Goal: Information Seeking & Learning: Learn about a topic

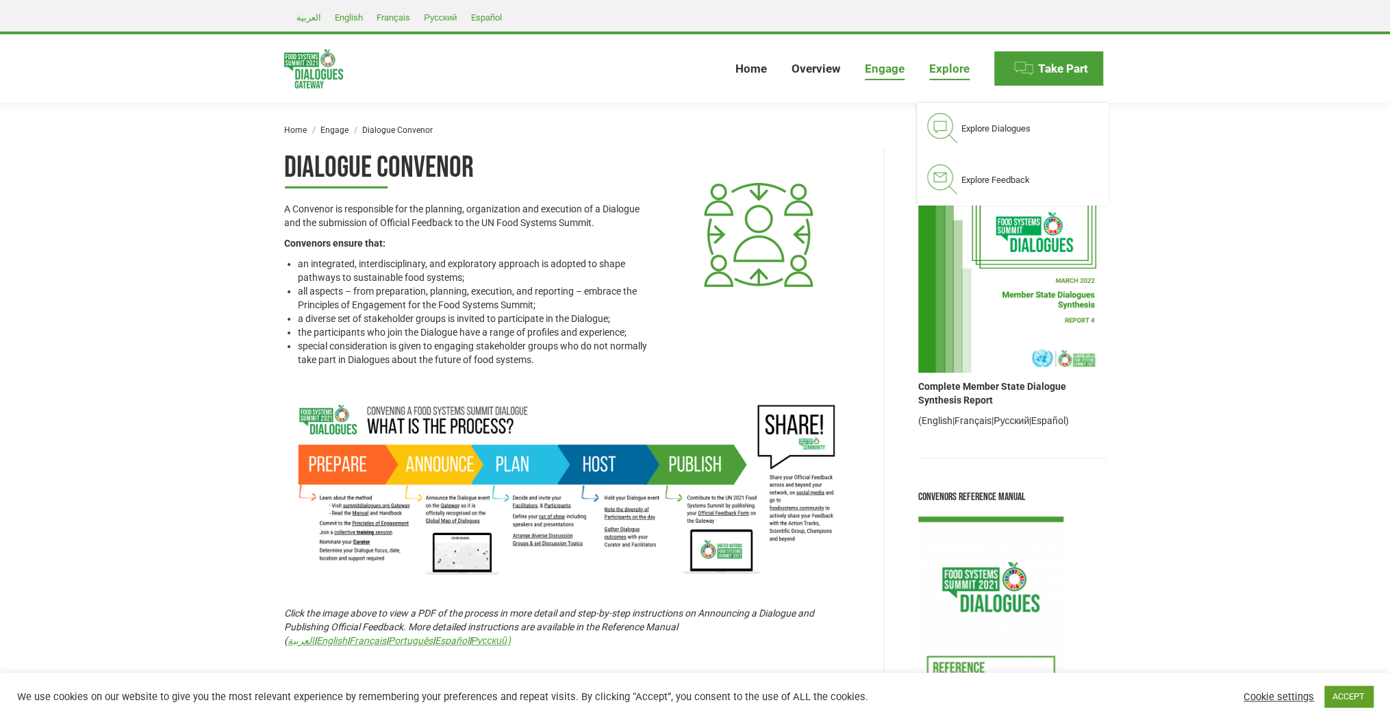
click at [963, 68] on span "Explore" at bounding box center [949, 69] width 40 height 14
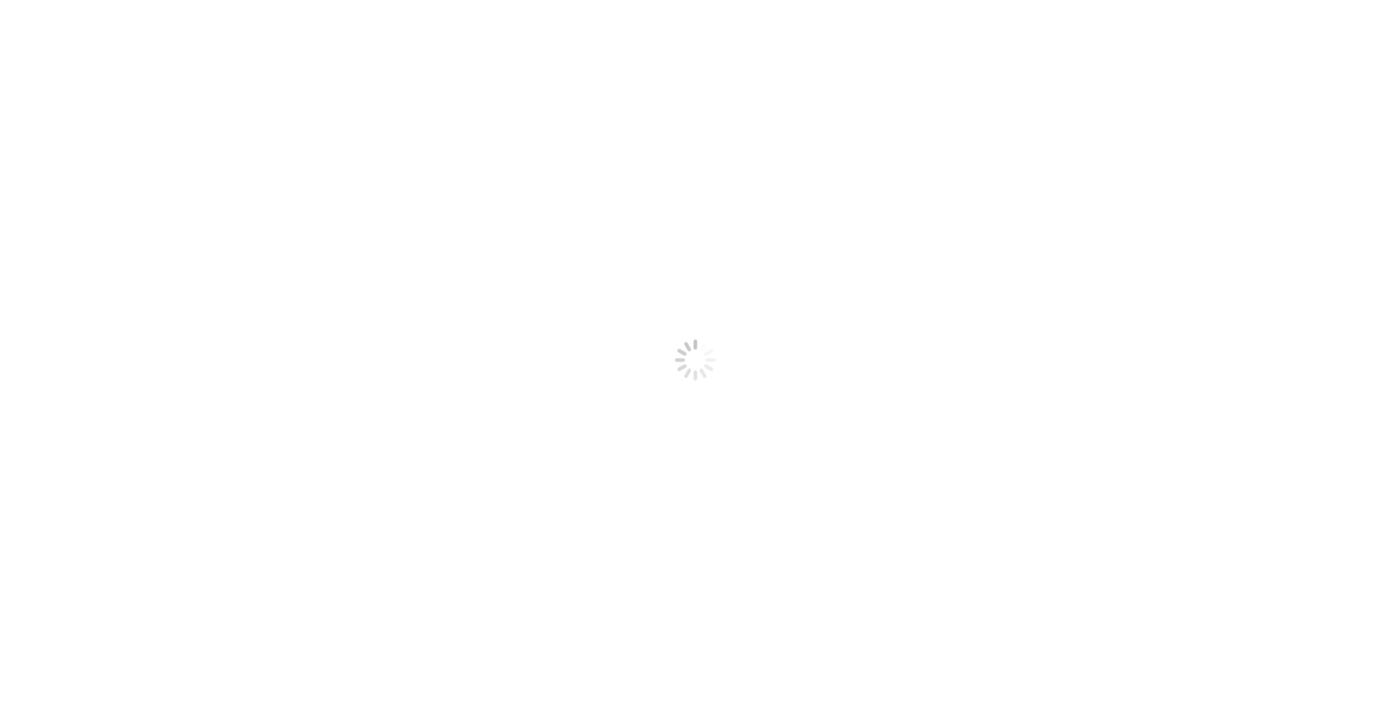
select select
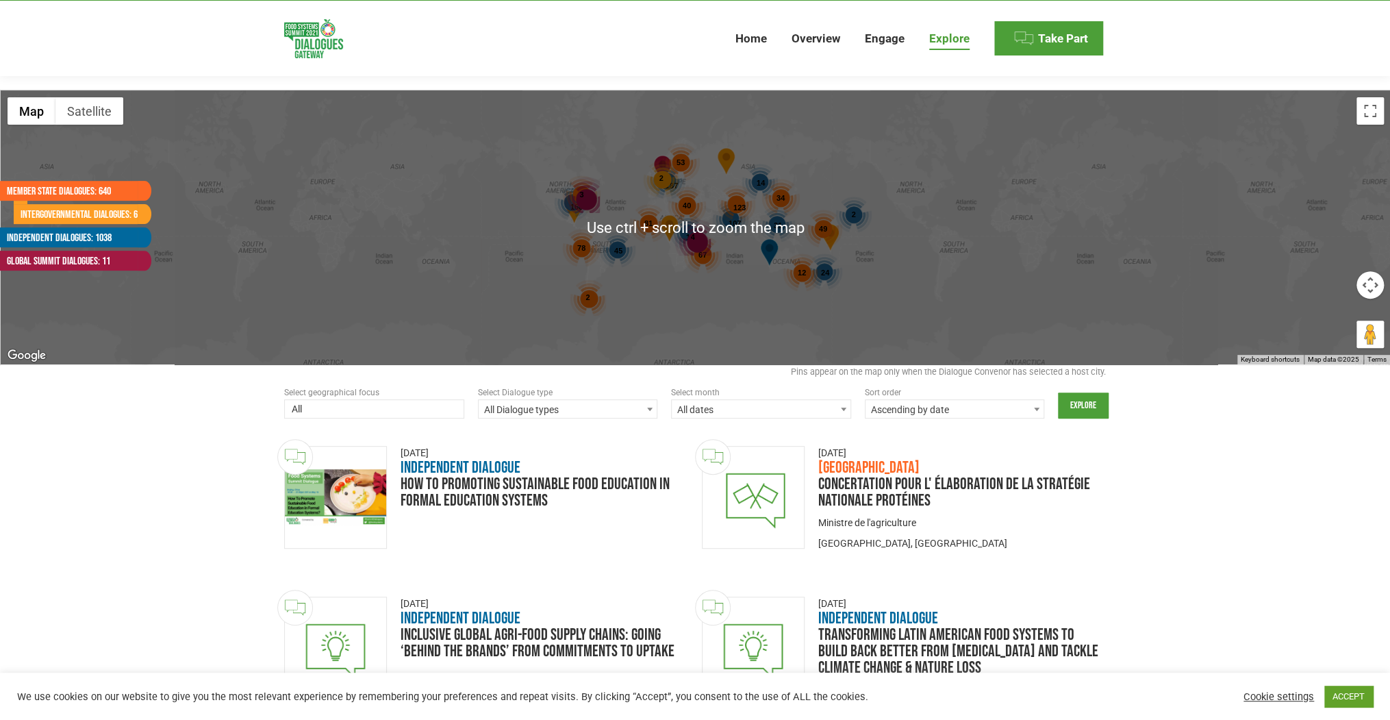
scroll to position [274, 0]
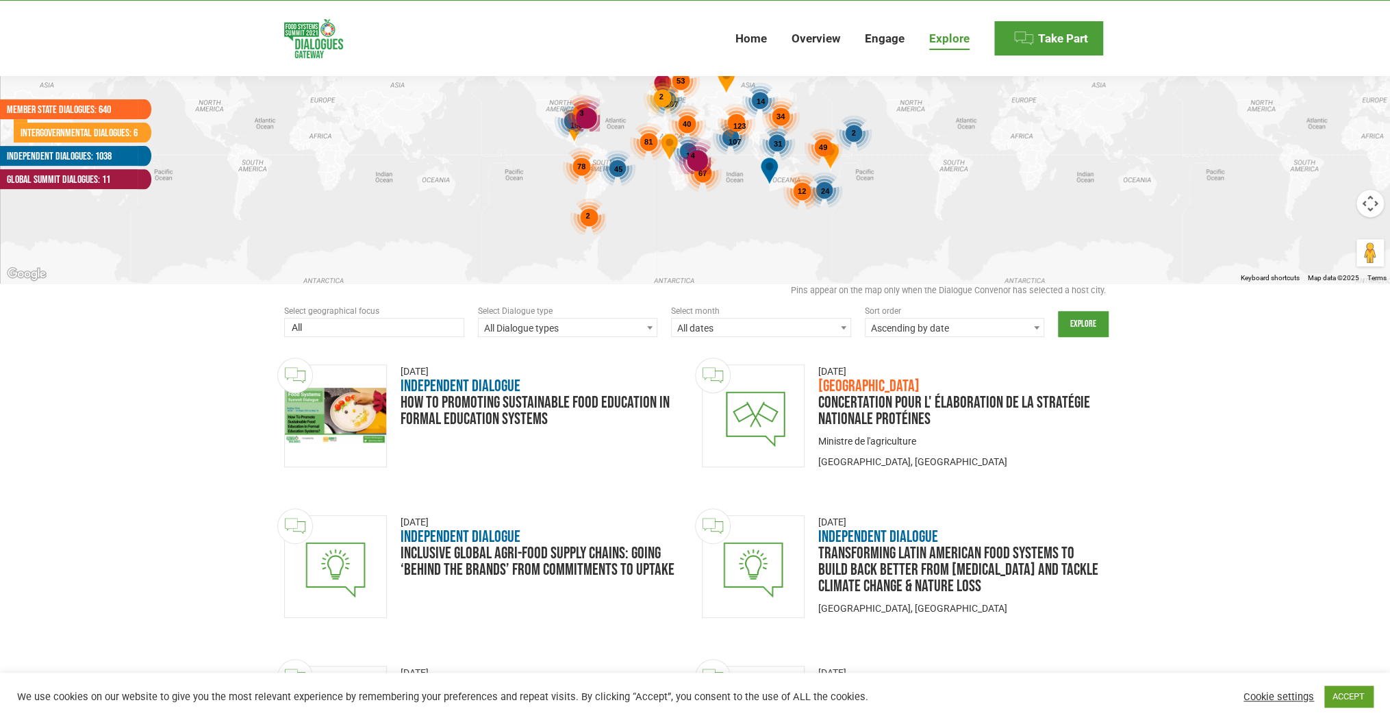
click at [575, 331] on span "All Dialogue types" at bounding box center [568, 327] width 179 height 19
click at [576, 331] on span "All Dialogue types" at bounding box center [568, 327] width 179 height 19
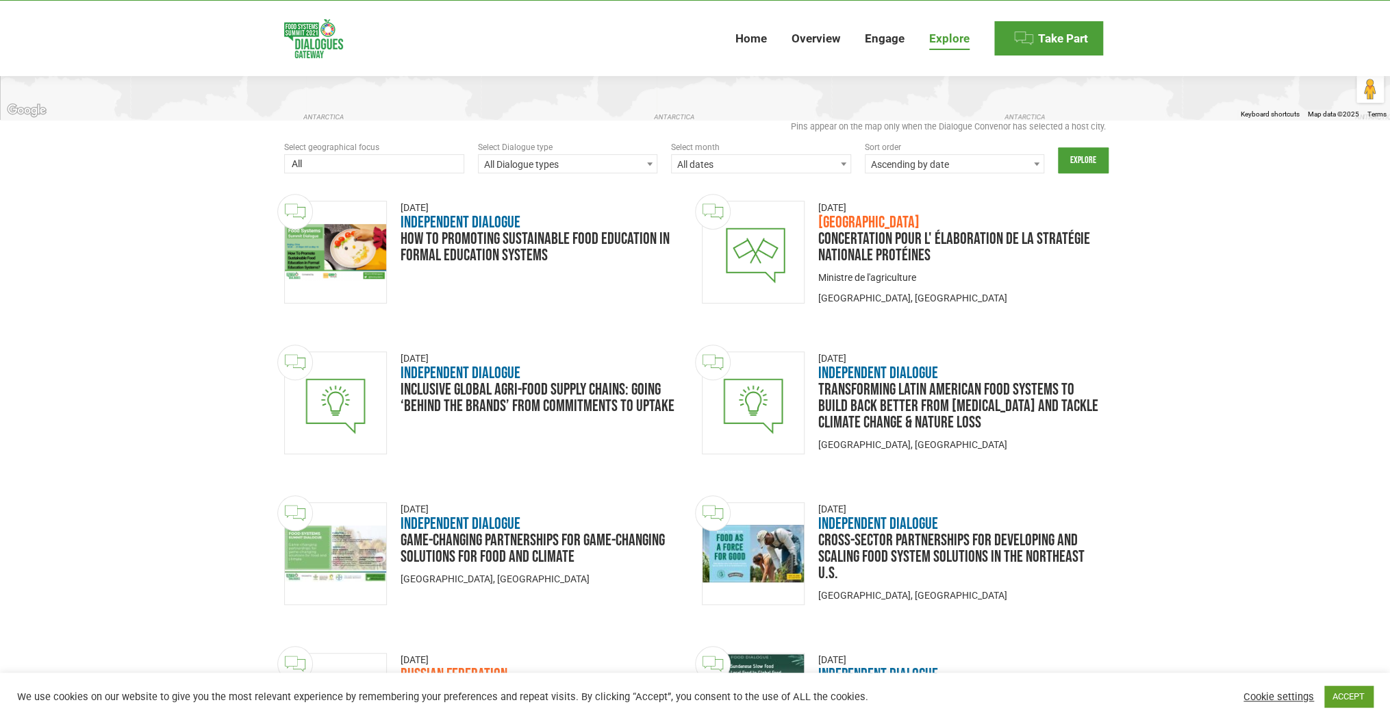
scroll to position [329, 0]
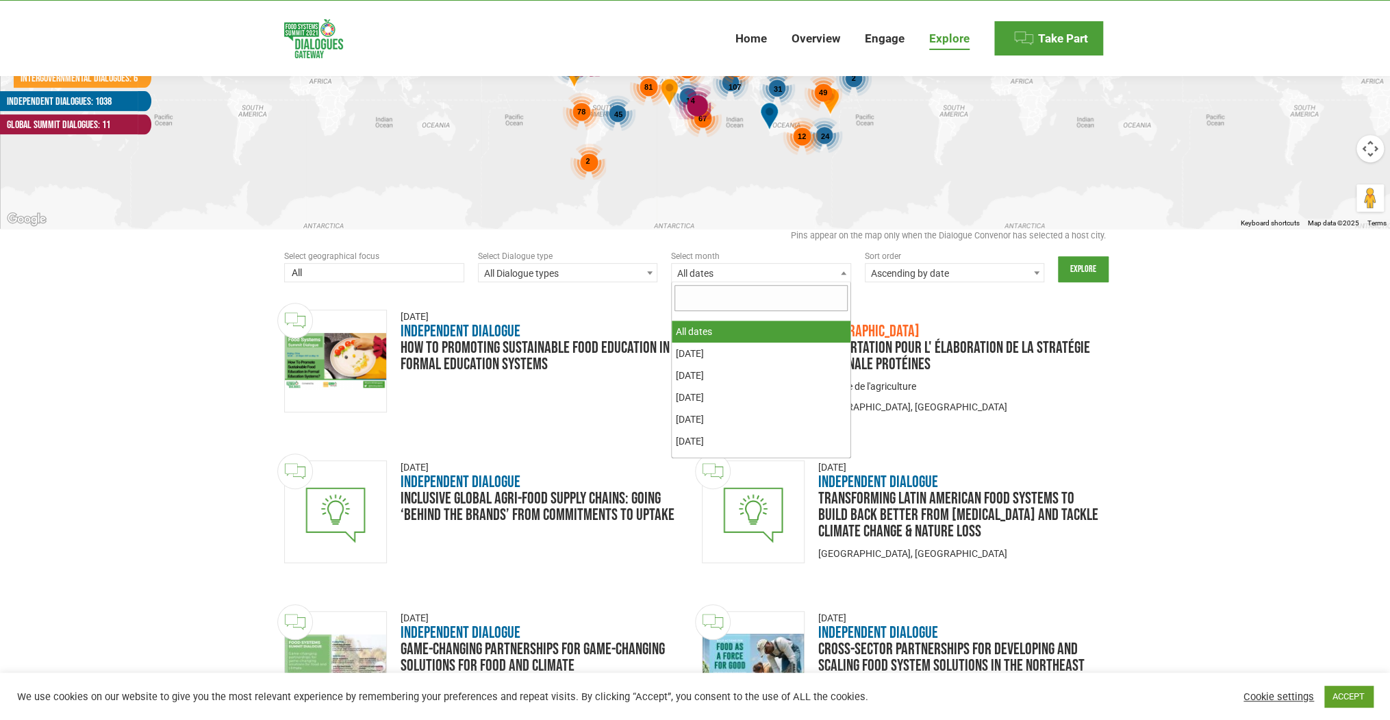
click at [830, 279] on span "All dates" at bounding box center [761, 273] width 179 height 19
select select "20210201-20210228"
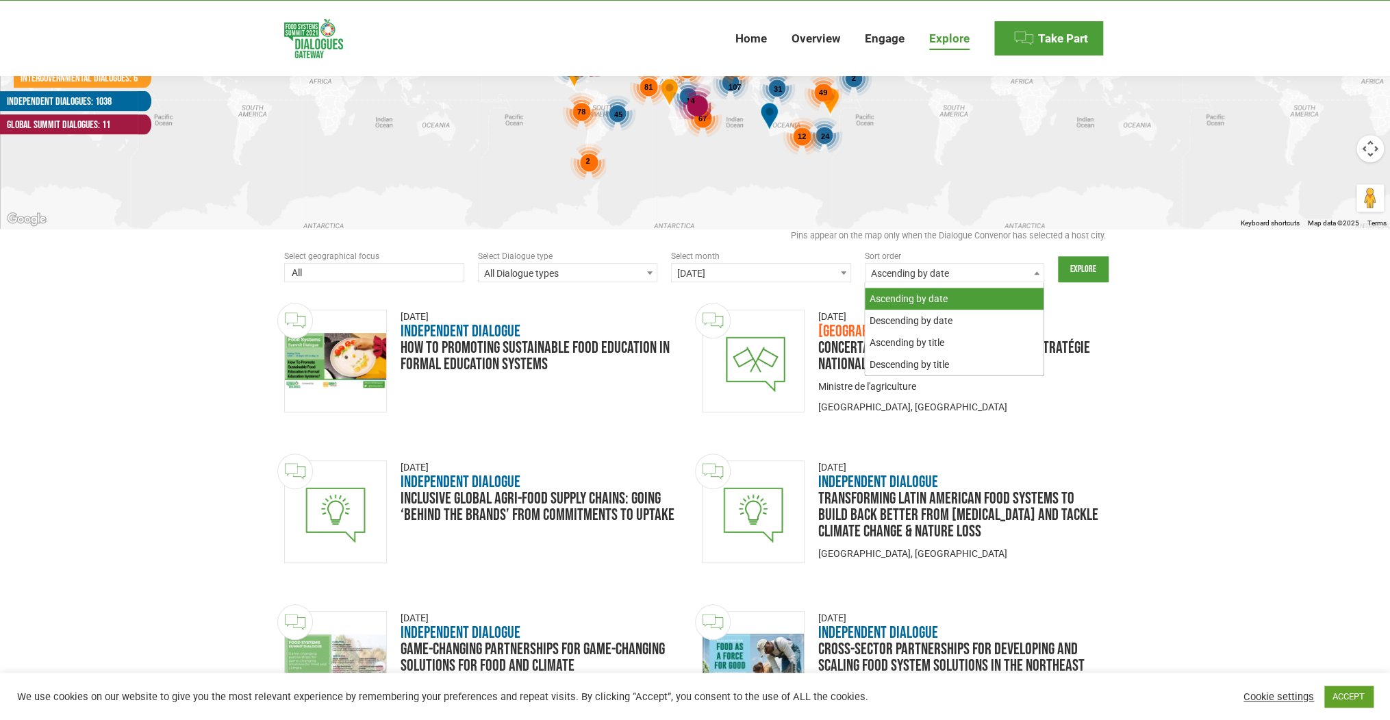
click at [987, 279] on span "Ascending by date" at bounding box center [954, 273] width 179 height 19
select select "date_desc"
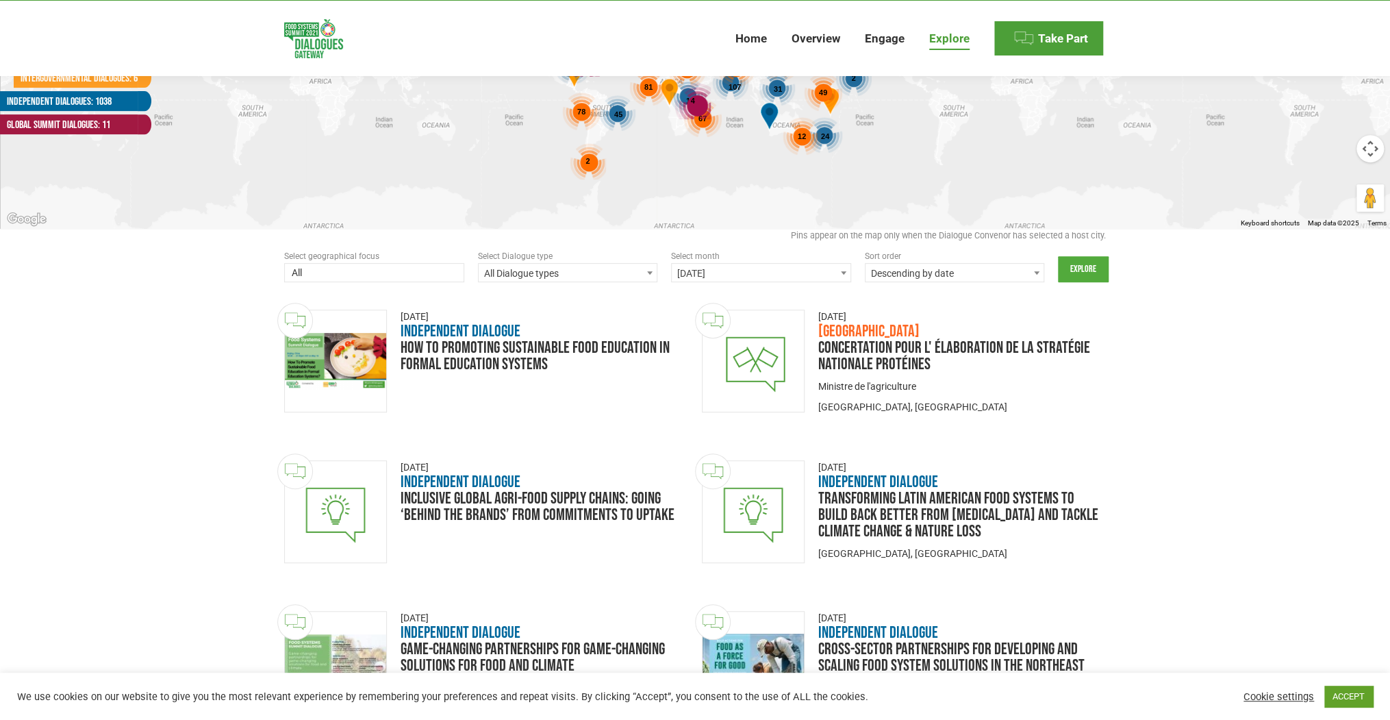
click at [1082, 264] on input "Explore" at bounding box center [1083, 269] width 51 height 26
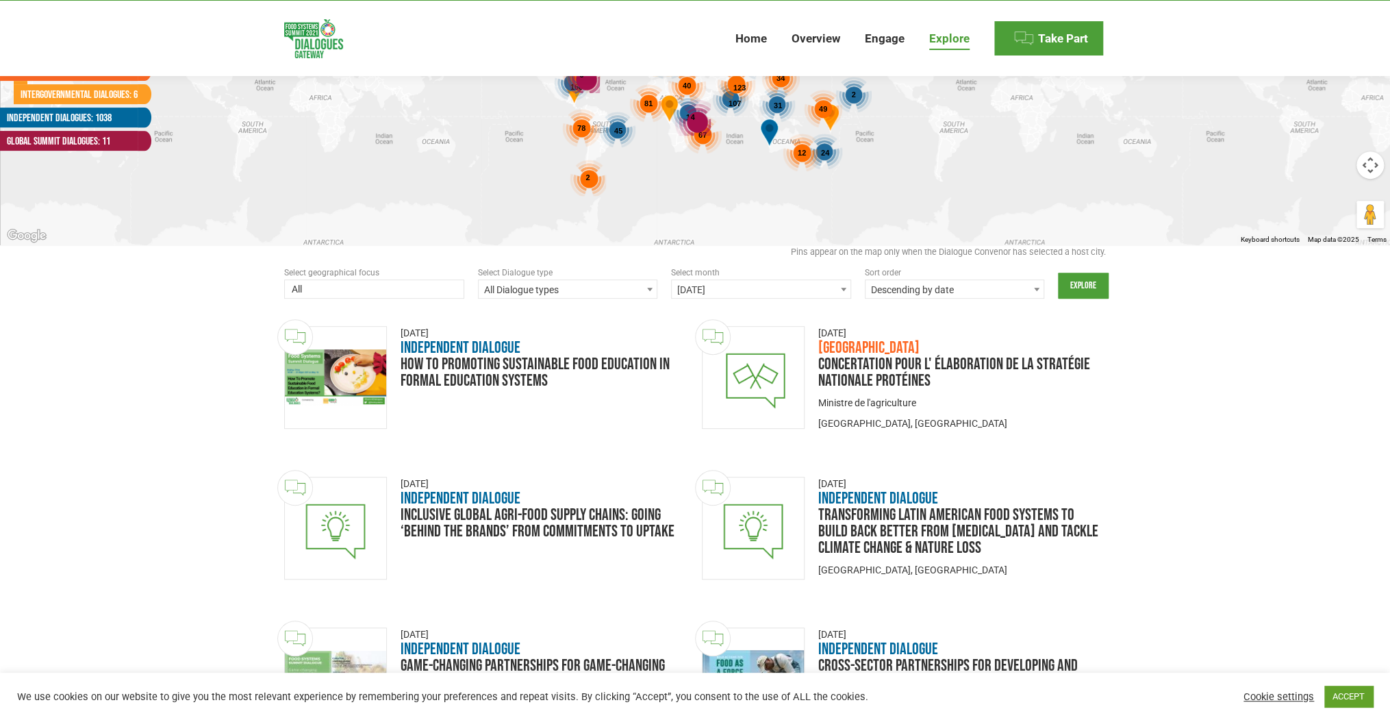
scroll to position [219, 0]
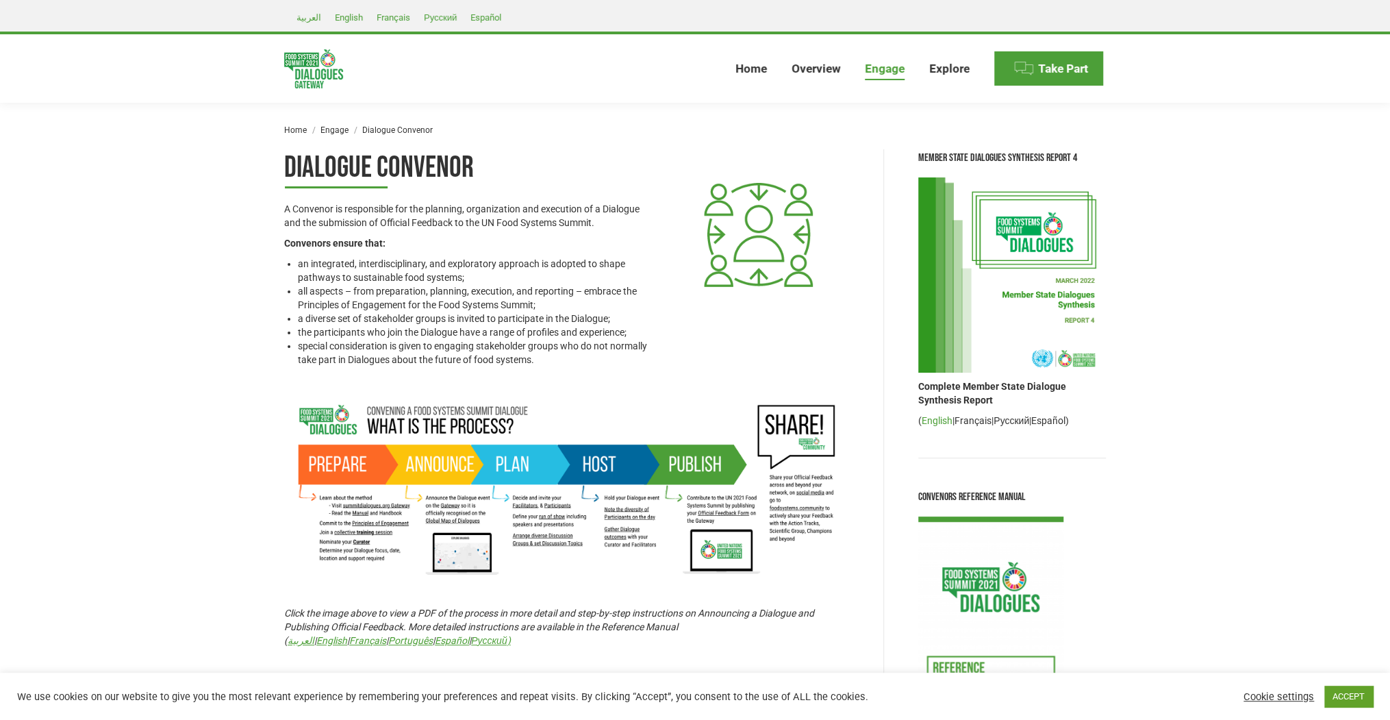
click at [941, 422] on link "English" at bounding box center [937, 420] width 31 height 11
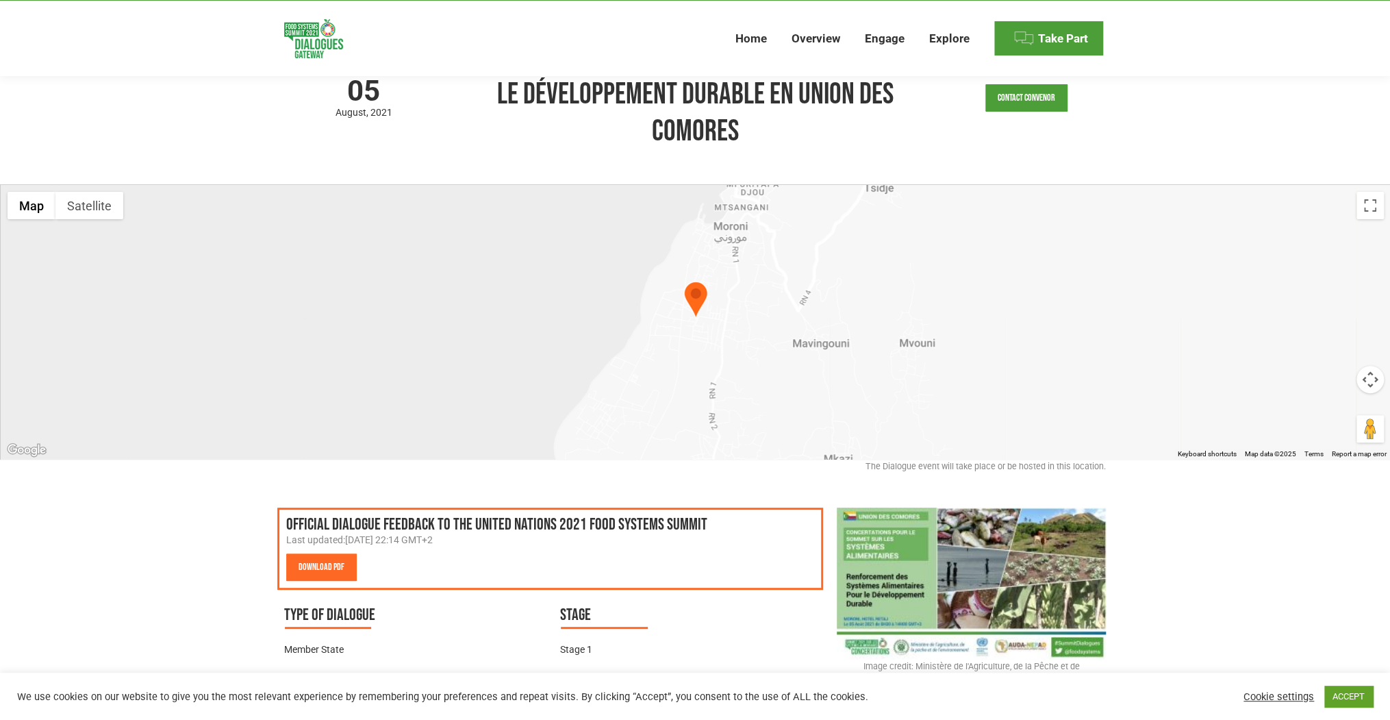
scroll to position [110, 0]
